Goal: Task Accomplishment & Management: Use online tool/utility

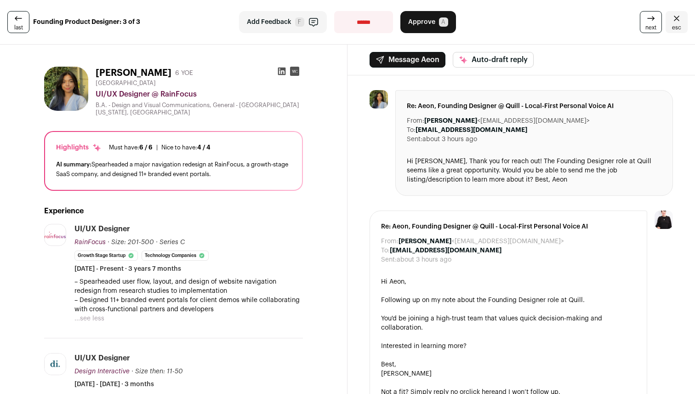
click at [675, 26] on span "esc" at bounding box center [676, 27] width 9 height 7
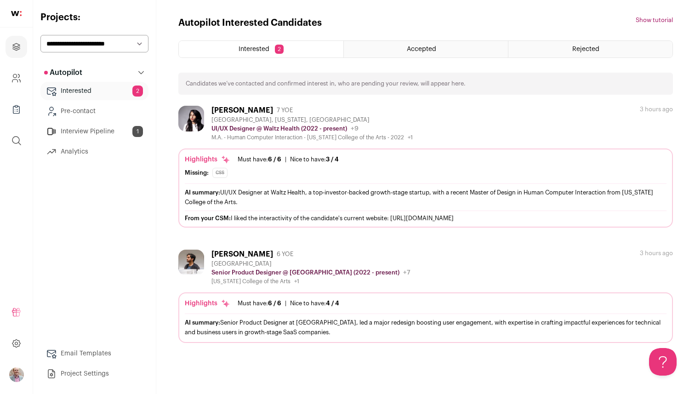
click at [237, 328] on div "AI summary: Senior Product Designer at [GEOGRAPHIC_DATA], led a major redesign …" at bounding box center [426, 327] width 482 height 19
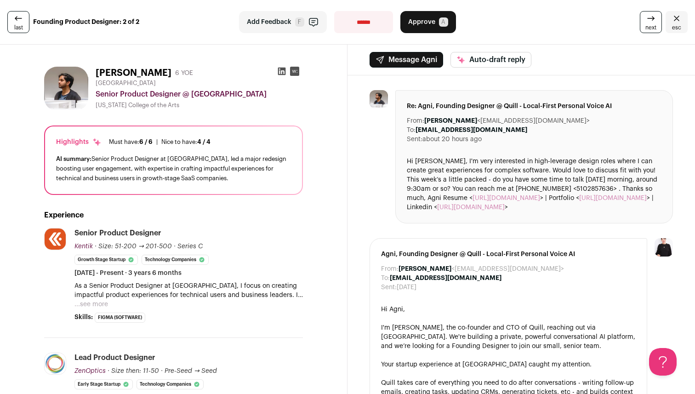
click at [87, 308] on button "...see more" at bounding box center [91, 304] width 34 height 9
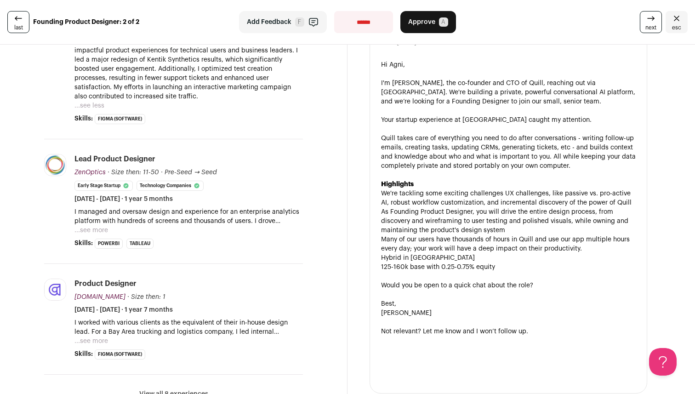
scroll to position [273, 0]
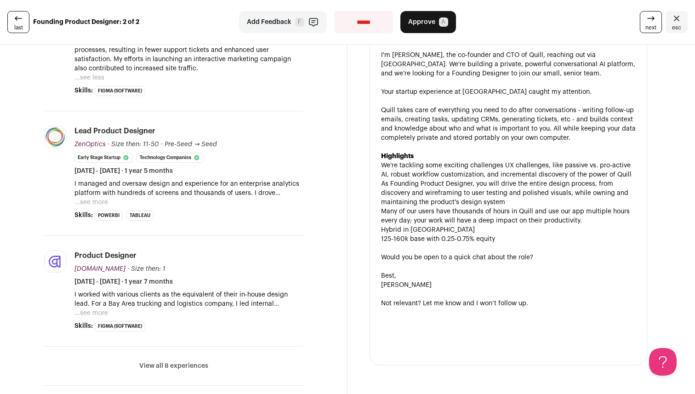
click at [93, 203] on button "...see more" at bounding box center [91, 202] width 34 height 9
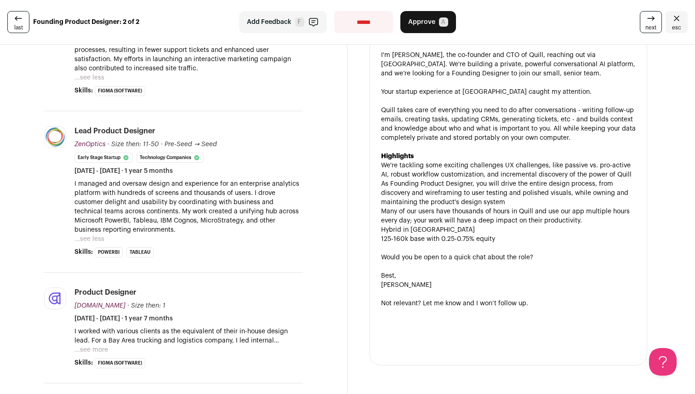
click at [102, 346] on button "...see more" at bounding box center [91, 349] width 34 height 9
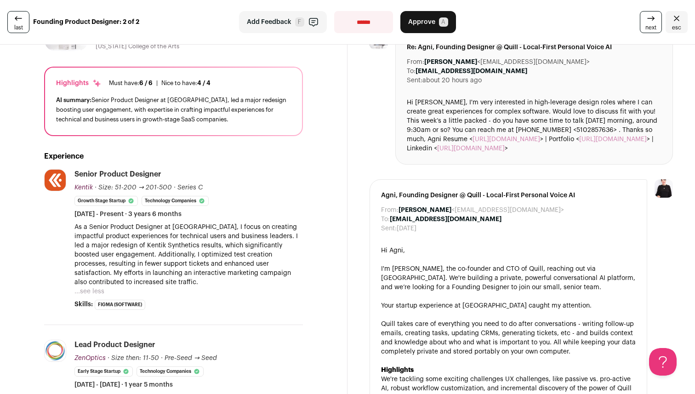
scroll to position [174, 0]
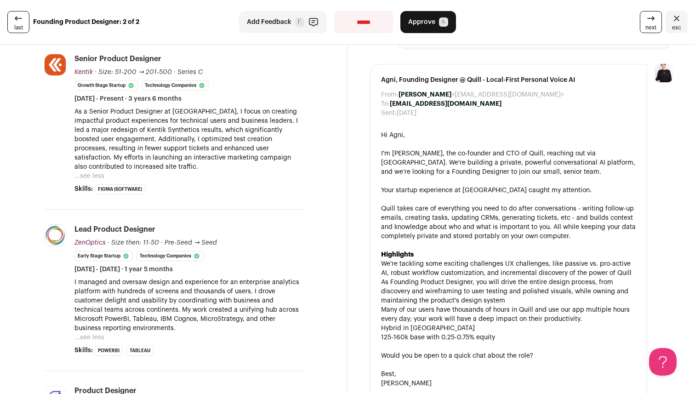
click at [22, 24] on span "last" at bounding box center [18, 27] width 9 height 7
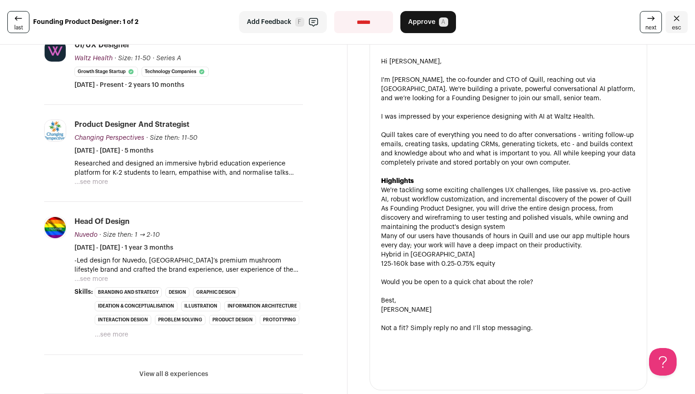
scroll to position [239, 0]
click at [86, 278] on button "...see more" at bounding box center [91, 278] width 34 height 9
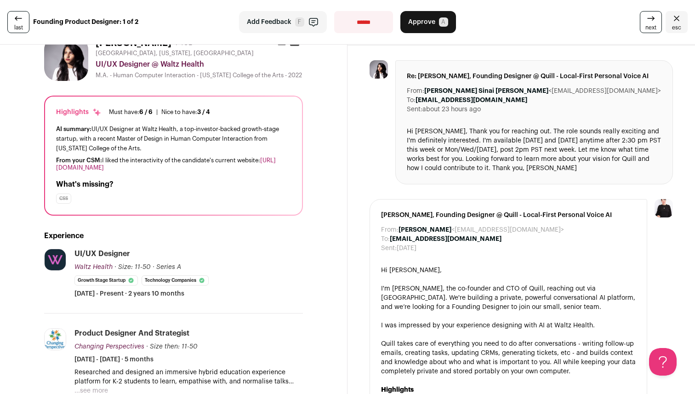
scroll to position [0, 0]
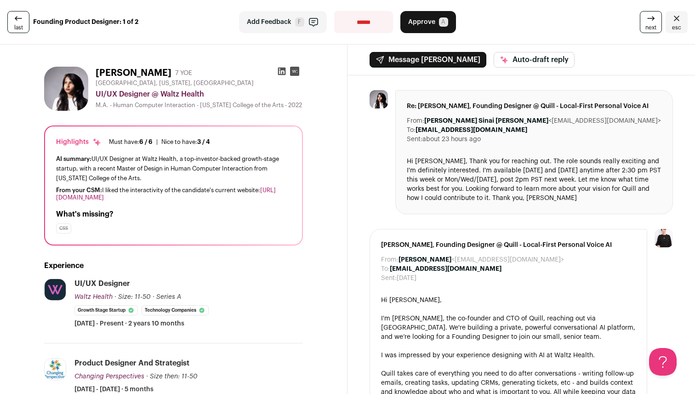
click at [442, 19] on span "A" at bounding box center [443, 21] width 9 height 9
